Goal: Task Accomplishment & Management: Complete application form

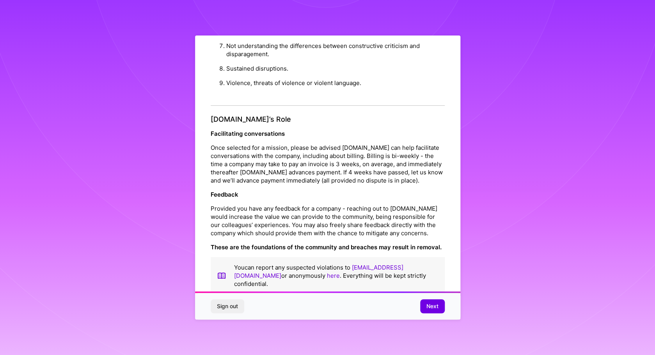
scroll to position [1, 0]
click at [429, 306] on span "Next" at bounding box center [433, 306] width 12 height 8
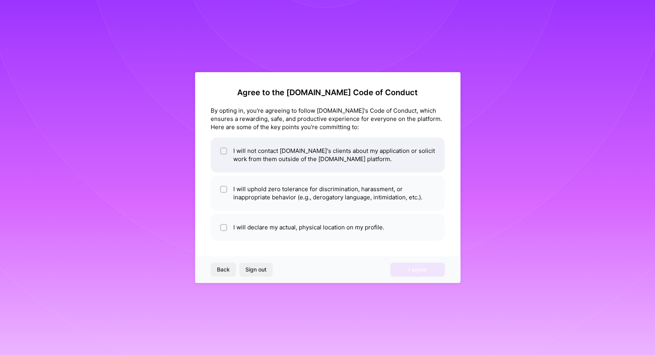
click at [399, 162] on li "I will not contact [DOMAIN_NAME]'s clients about my application or solicit work…" at bounding box center [328, 154] width 234 height 35
checkbox input "true"
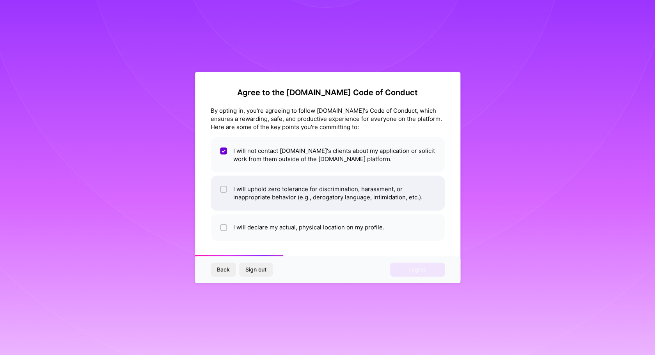
click at [379, 194] on li "I will uphold zero tolerance for discrimination, harassment, or inappropriate b…" at bounding box center [328, 193] width 234 height 35
checkbox input "true"
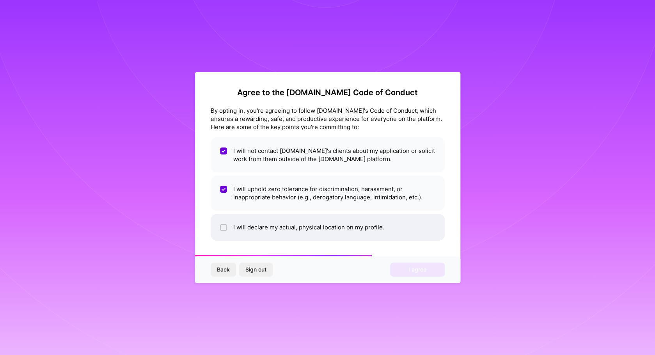
click at [358, 230] on li "I will declare my actual, physical location on my profile." at bounding box center [328, 227] width 234 height 27
checkbox input "true"
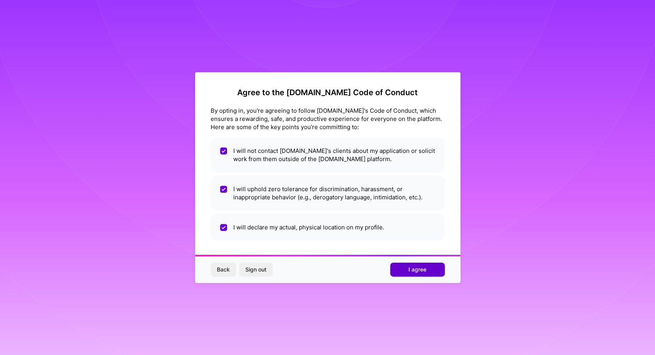
click at [423, 265] on button "I agree" at bounding box center [417, 270] width 55 height 14
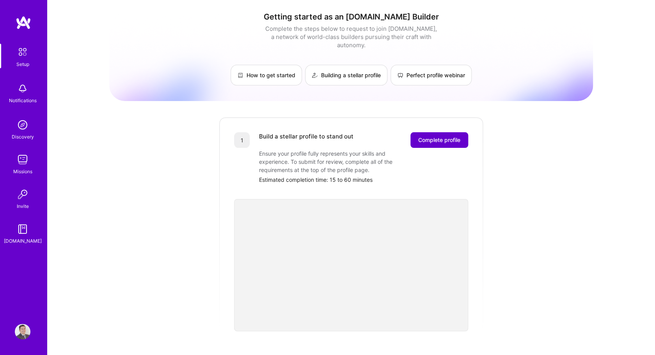
click at [438, 136] on span "Complete profile" at bounding box center [439, 140] width 42 height 8
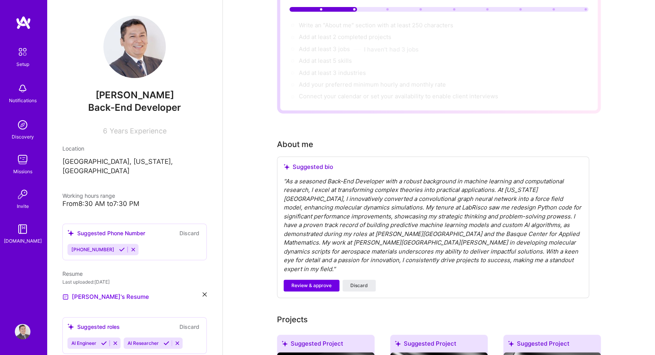
scroll to position [88, 0]
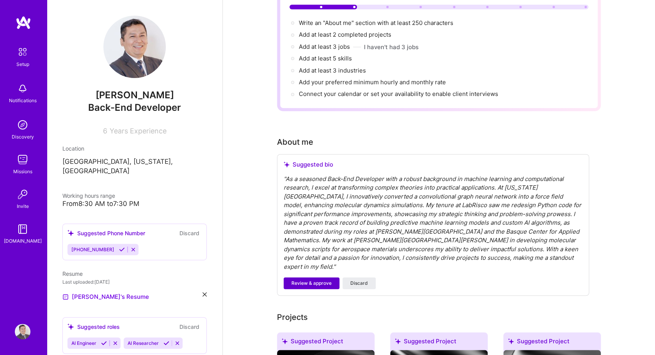
click at [327, 280] on span "Review & approve" at bounding box center [312, 283] width 40 height 7
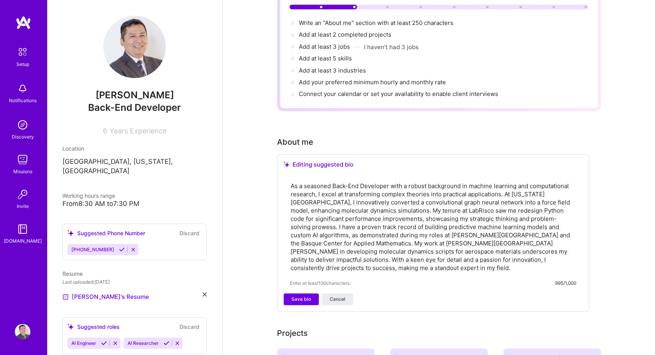
drag, startPoint x: 317, startPoint y: 217, endPoint x: 421, endPoint y: 223, distance: 104.7
click at [421, 223] on textarea "As a seasoned Back-End Developer with a robust background in machine learning a…" at bounding box center [433, 227] width 286 height 92
drag, startPoint x: 413, startPoint y: 202, endPoint x: 522, endPoint y: 199, distance: 108.9
click at [522, 199] on textarea "As a seasoned Back-End Developer with a robust background in machine learning a…" at bounding box center [433, 227] width 286 height 92
drag, startPoint x: 324, startPoint y: 260, endPoint x: 289, endPoint y: 179, distance: 88.1
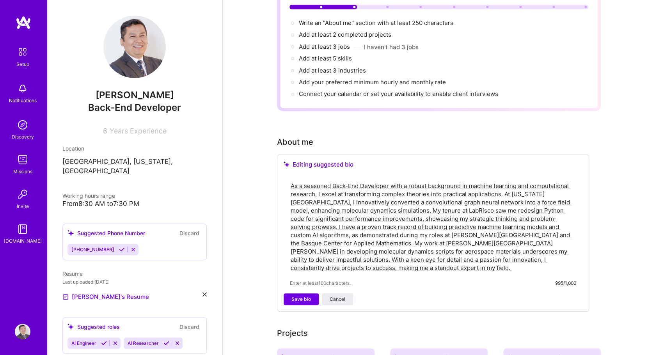
click at [290, 181] on textarea "As a seasoned Back-End Developer with a robust background in machine learning a…" at bounding box center [433, 227] width 286 height 92
drag, startPoint x: 89, startPoint y: 107, endPoint x: 206, endPoint y: 107, distance: 117.5
click at [206, 107] on div "Back-End Developer" at bounding box center [134, 107] width 144 height 13
copy span "Back-End Developer"
click at [332, 194] on textarea "As a seasoned Back-End Developer with a robust background in machine learning a…" at bounding box center [433, 227] width 286 height 92
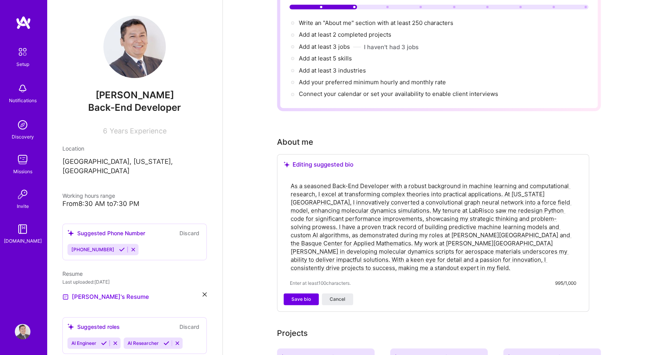
drag, startPoint x: 325, startPoint y: 194, endPoint x: 359, endPoint y: 195, distance: 34.0
click at [359, 195] on textarea "As a seasoned Back-End Developer with a robust background in machine learning a…" at bounding box center [433, 227] width 286 height 92
drag, startPoint x: 416, startPoint y: 202, endPoint x: 383, endPoint y: 202, distance: 32.4
click at [383, 202] on textarea "As a seasoned Back-End Developer with a robust background in machine learning a…" at bounding box center [433, 227] width 286 height 92
click at [416, 201] on textarea "As a seasoned Back-End Developer with a robust background in machine learning a…" at bounding box center [433, 227] width 286 height 92
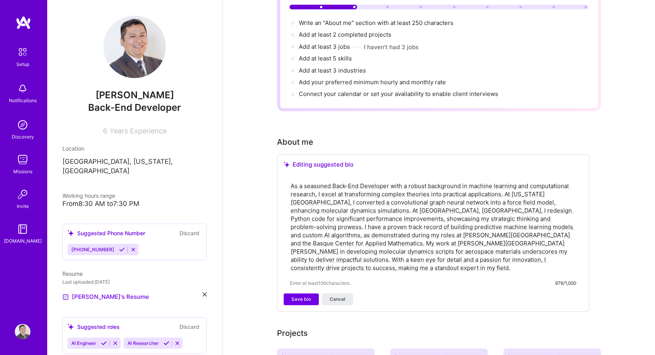
click at [398, 187] on textarea "As a seasoned Back-End Developer with a robust background in machine learning a…" at bounding box center [433, 227] width 286 height 92
paste textarea "I am a backend developer with a strong background in computational physics and …"
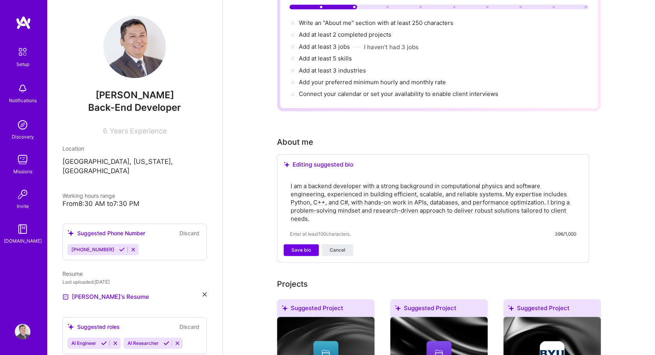
drag, startPoint x: 500, startPoint y: 185, endPoint x: 325, endPoint y: 184, distance: 175.2
click at [325, 184] on textarea "I am a backend developer with a strong background in computational physics and …" at bounding box center [433, 202] width 286 height 43
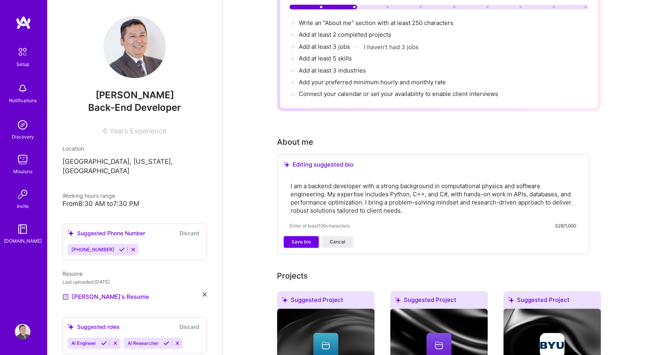
drag, startPoint x: 424, startPoint y: 186, endPoint x: 548, endPoint y: 181, distance: 123.8
click at [548, 181] on textarea "I am a backend developer with a strong background in computational physics and …" at bounding box center [433, 198] width 286 height 34
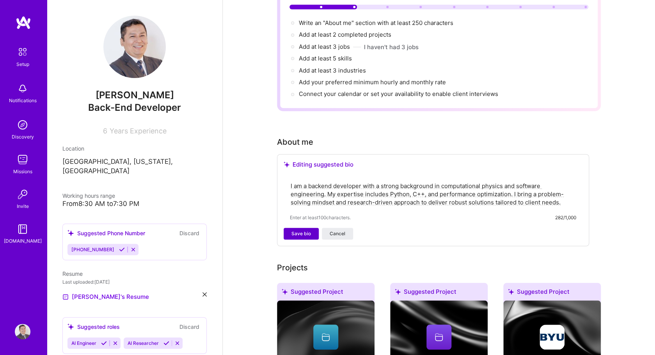
type textarea "I am a backend developer with a strong background in computational physics and …"
click at [297, 230] on span "Save bio" at bounding box center [302, 233] width 20 height 7
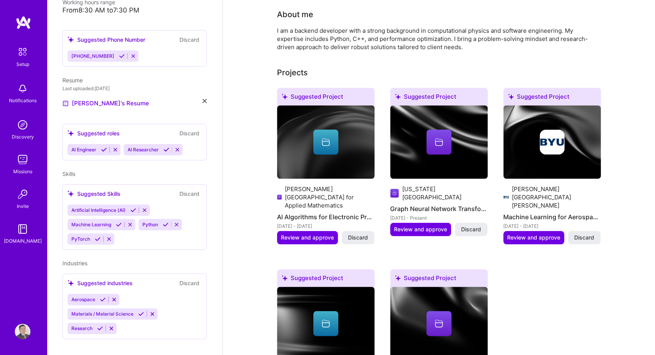
scroll to position [221, 0]
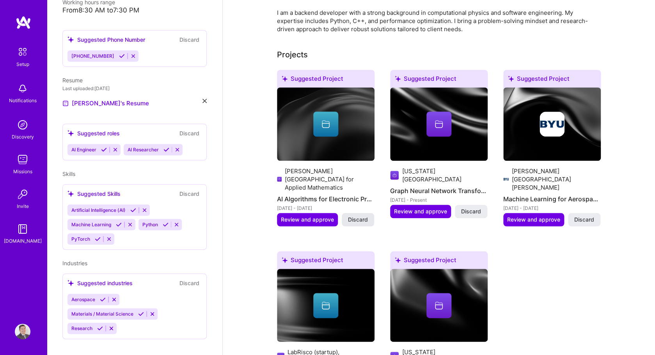
click at [363, 216] on span "Discard" at bounding box center [358, 220] width 20 height 8
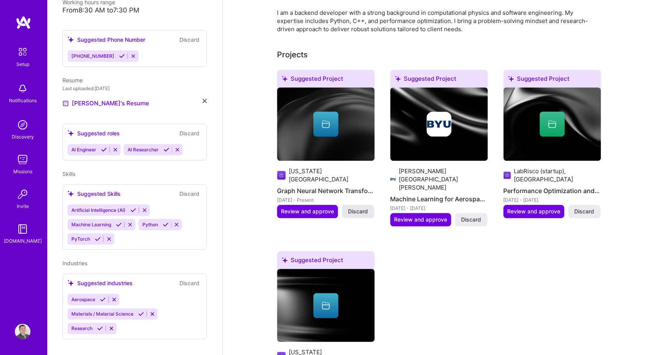
click at [360, 208] on span "Discard" at bounding box center [358, 212] width 20 height 8
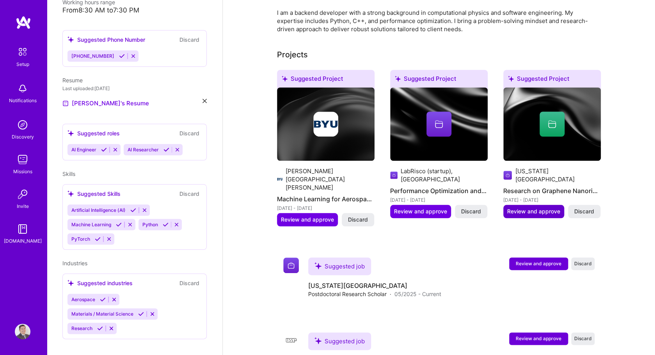
click at [556, 208] on span "Review and approve" at bounding box center [533, 212] width 53 height 8
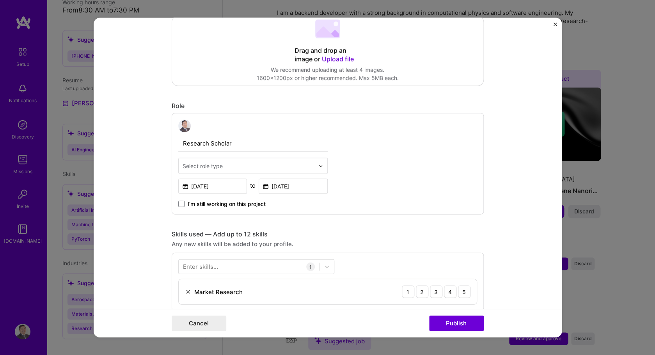
scroll to position [0, 0]
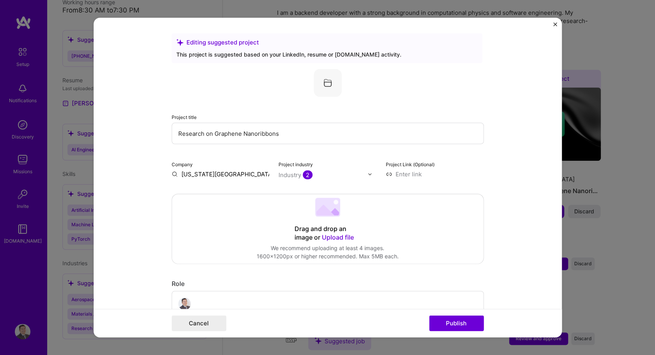
click at [553, 25] on form "Editing suggested project This project is suggested based on your LinkedIn, res…" at bounding box center [328, 178] width 468 height 320
click at [595, 23] on div "Editing suggested project This project is suggested based on your LinkedIn, res…" at bounding box center [327, 177] width 655 height 355
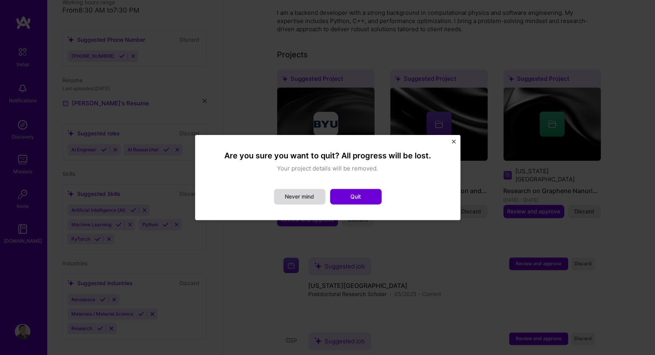
click at [305, 199] on button "Never mind" at bounding box center [300, 197] width 52 height 16
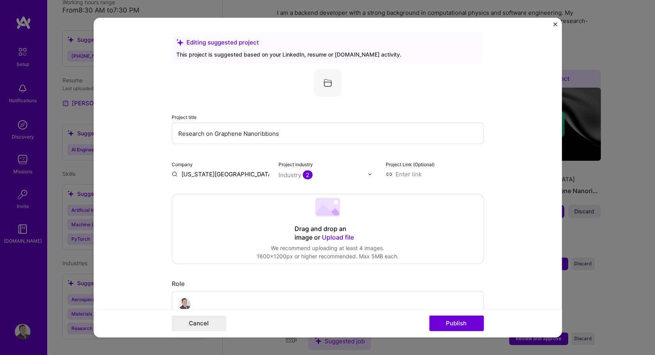
click at [558, 24] on form "Editing suggested project This project is suggested based on your LinkedIn, res…" at bounding box center [328, 178] width 468 height 320
click at [554, 25] on img "Close" at bounding box center [555, 25] width 4 height 4
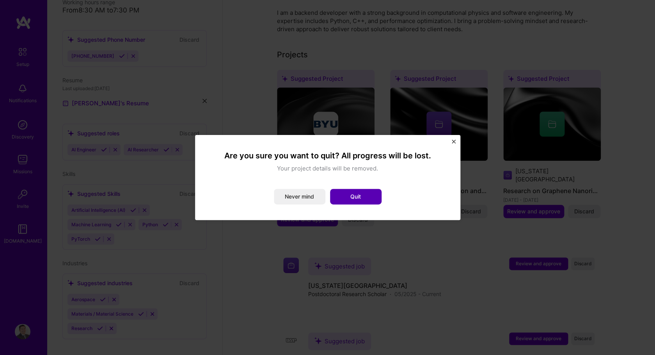
click at [367, 196] on button "Quit" at bounding box center [356, 197] width 52 height 16
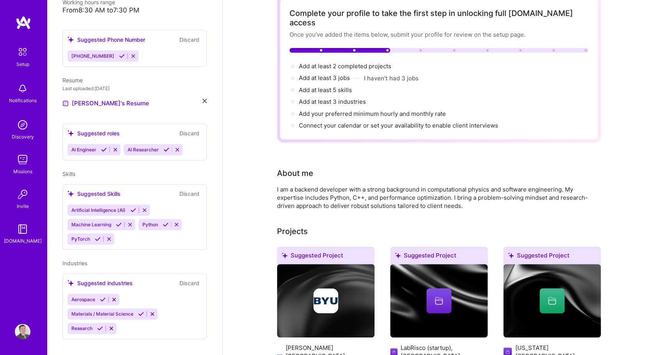
scroll to position [41, 0]
